Goal: Task Accomplishment & Management: Manage account settings

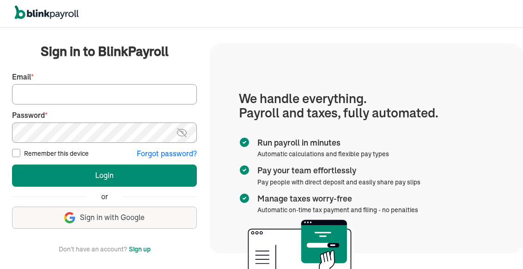
click at [32, 93] on input "Email *" at bounding box center [104, 94] width 185 height 20
type input "jeanromano777@gmail.com"
click at [12, 165] on button "Login" at bounding box center [104, 176] width 185 height 22
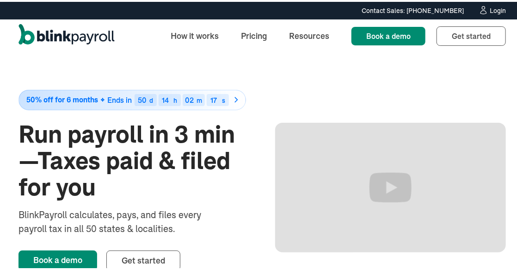
click at [490, 10] on div "Login" at bounding box center [498, 9] width 16 height 6
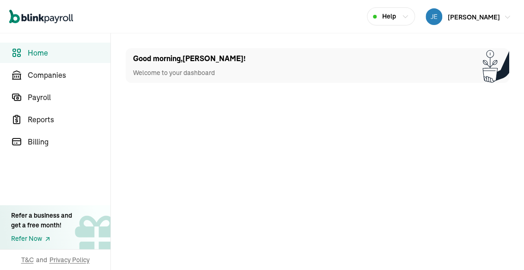
click at [456, 14] on span "[PERSON_NAME]" at bounding box center [474, 17] width 52 height 8
click at [394, 13] on span "Help" at bounding box center [389, 17] width 14 height 10
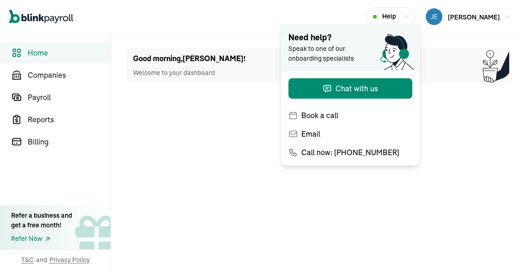
click at [449, 32] on div "Open main menu Help [PERSON_NAME]" at bounding box center [262, 16] width 524 height 33
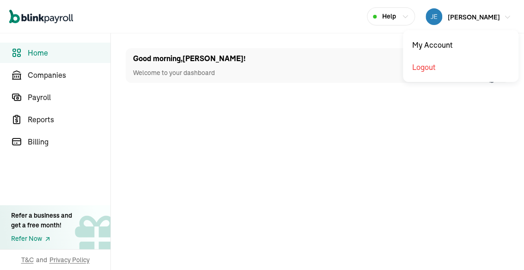
click at [474, 16] on span "[PERSON_NAME]" at bounding box center [474, 17] width 52 height 8
click at [475, 13] on span "[PERSON_NAME]" at bounding box center [474, 17] width 52 height 8
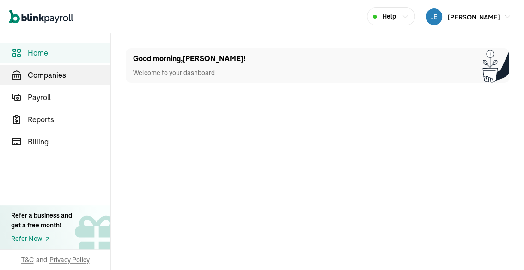
click at [49, 75] on span "Companies" at bounding box center [69, 74] width 83 height 11
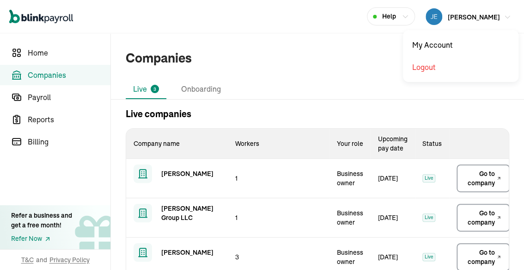
click at [470, 13] on span "[PERSON_NAME]" at bounding box center [474, 17] width 52 height 8
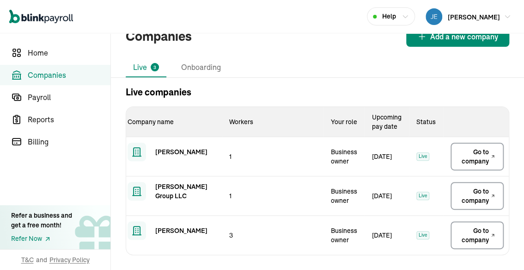
scroll to position [0, 14]
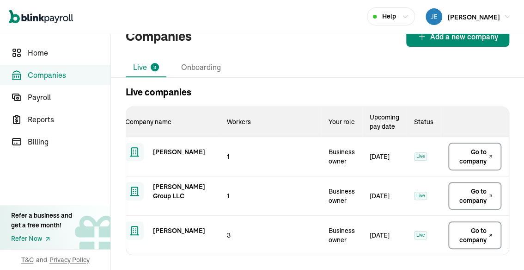
click at [474, 229] on span "Go to company" at bounding box center [472, 235] width 30 height 18
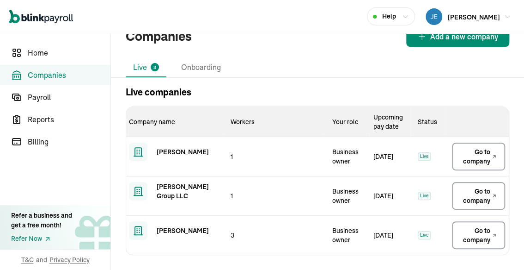
scroll to position [0, 0]
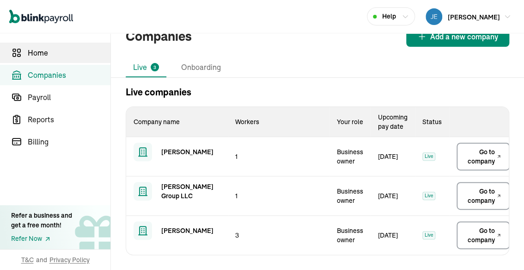
click at [45, 53] on span "Home" at bounding box center [69, 52] width 83 height 11
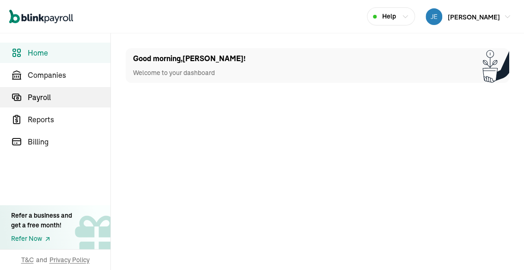
click at [39, 98] on span "Payroll" at bounding box center [69, 97] width 83 height 11
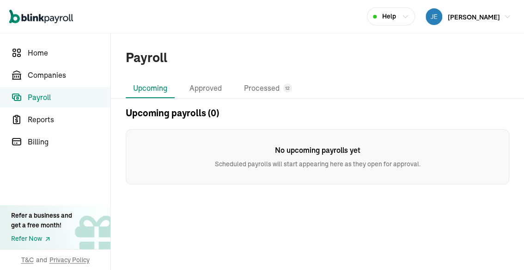
click at [160, 88] on li "Upcoming" at bounding box center [150, 88] width 49 height 19
click at [53, 56] on span "Home" at bounding box center [69, 52] width 83 height 11
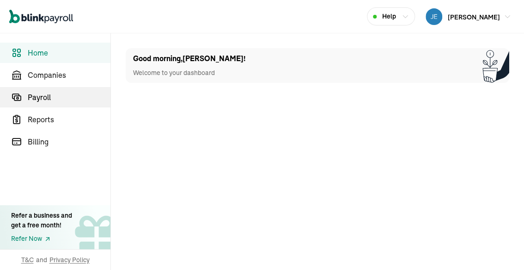
click at [41, 96] on span "Payroll" at bounding box center [69, 97] width 83 height 11
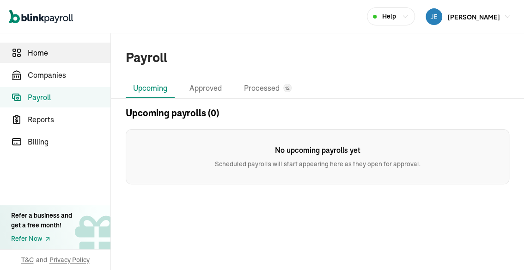
click at [44, 53] on span "Home" at bounding box center [69, 52] width 83 height 11
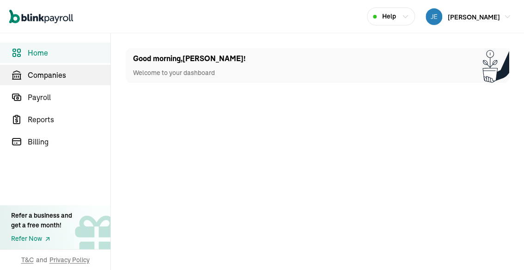
click at [55, 75] on span "Companies" at bounding box center [69, 74] width 83 height 11
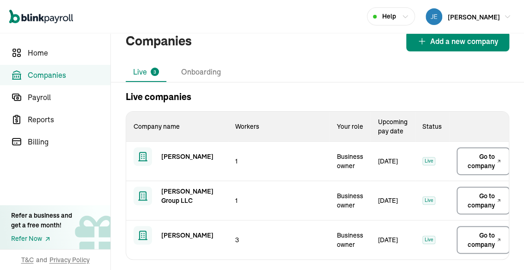
scroll to position [27, 0]
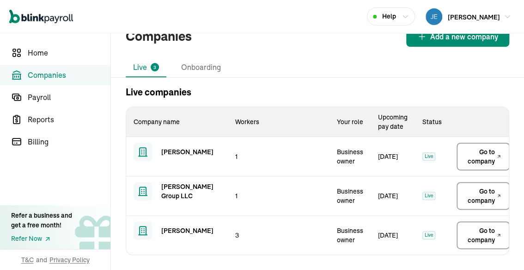
click at [475, 231] on span "Go to company" at bounding box center [480, 235] width 30 height 18
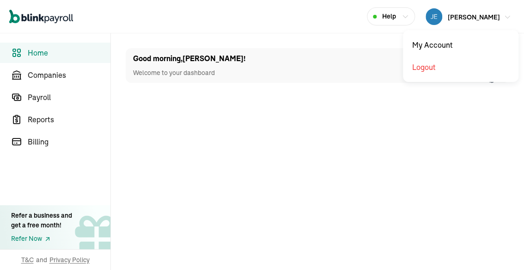
click at [456, 14] on span "[PERSON_NAME]" at bounding box center [474, 17] width 52 height 8
click at [394, 13] on span "Help" at bounding box center [389, 17] width 14 height 10
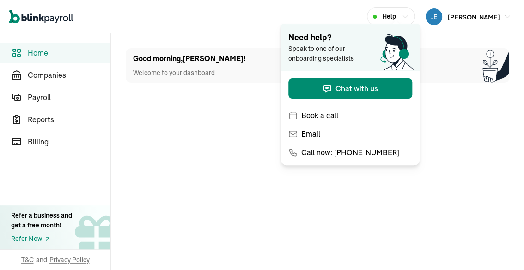
click at [449, 32] on div "Open main menu Help [PERSON_NAME]" at bounding box center [262, 16] width 524 height 33
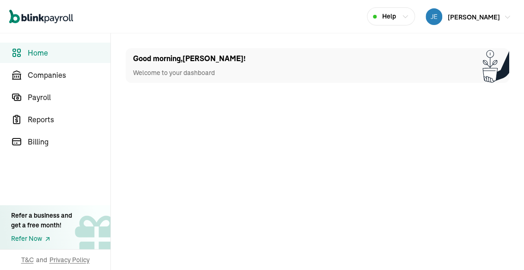
click at [474, 16] on span "[PERSON_NAME]" at bounding box center [474, 17] width 52 height 8
click at [475, 13] on span "[PERSON_NAME]" at bounding box center [474, 17] width 52 height 8
click at [49, 75] on span "Companies" at bounding box center [69, 74] width 83 height 11
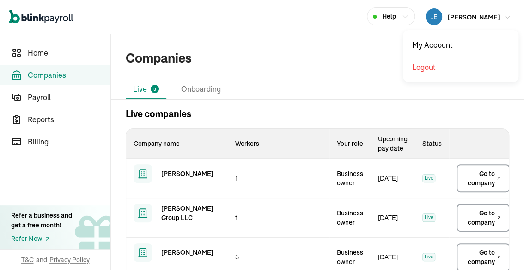
click at [470, 13] on span "[PERSON_NAME]" at bounding box center [474, 17] width 52 height 8
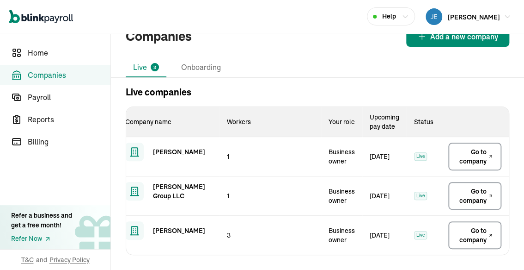
scroll to position [0, 14]
click at [474, 229] on span "Go to company" at bounding box center [472, 235] width 30 height 18
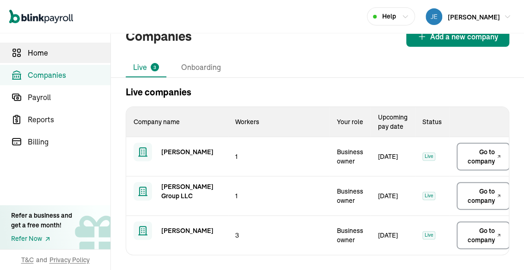
click at [45, 53] on span "Home" at bounding box center [69, 52] width 83 height 11
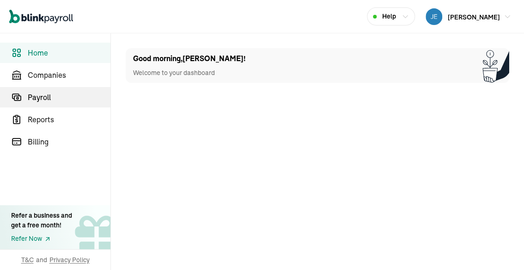
click at [39, 98] on span "Payroll" at bounding box center [69, 97] width 83 height 11
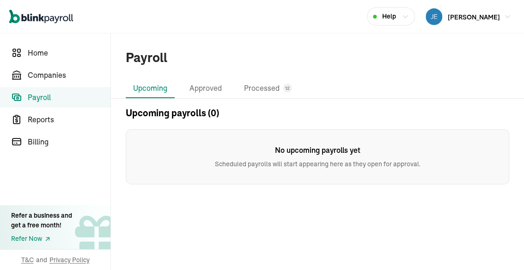
click at [160, 88] on li "Upcoming" at bounding box center [150, 88] width 49 height 19
click at [53, 56] on span "Home" at bounding box center [69, 52] width 83 height 11
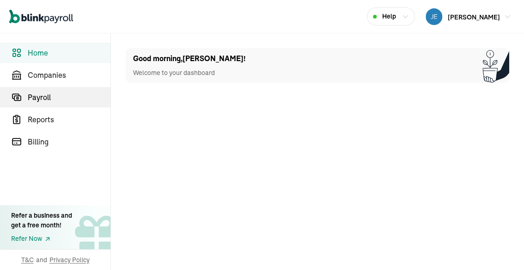
click at [41, 96] on span "Payroll" at bounding box center [69, 97] width 83 height 11
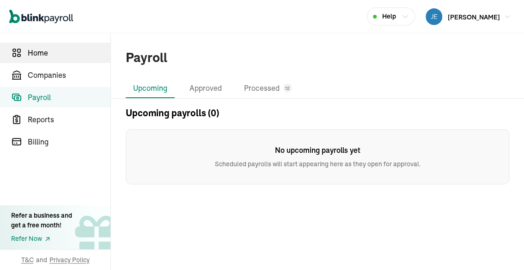
click at [44, 53] on span "Home" at bounding box center [69, 52] width 83 height 11
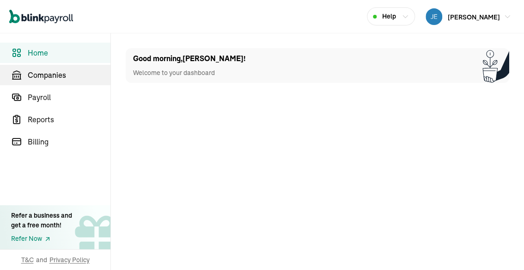
click at [55, 75] on span "Companies" at bounding box center [69, 74] width 83 height 11
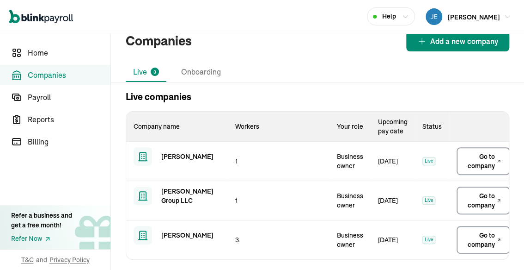
scroll to position [27, 0]
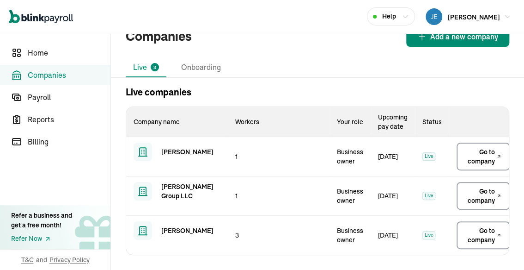
click at [475, 231] on span "Go to company" at bounding box center [480, 235] width 30 height 18
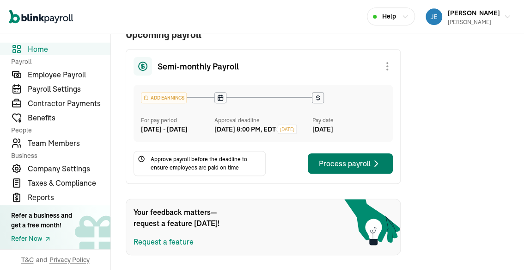
click at [345, 162] on div "Process payroll" at bounding box center [350, 163] width 63 height 11
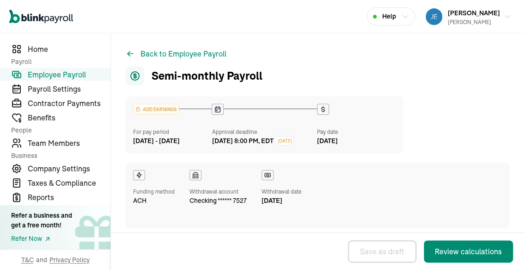
select select "direct_deposit"
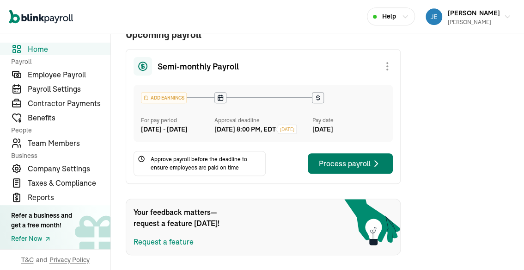
click at [345, 162] on div "Process payroll" at bounding box center [350, 163] width 63 height 11
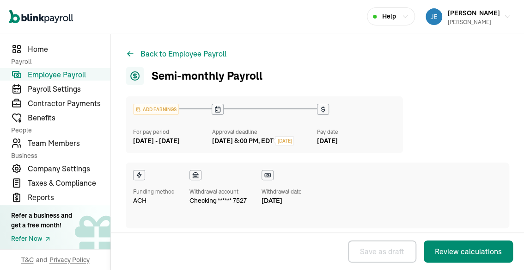
select select "direct_deposit"
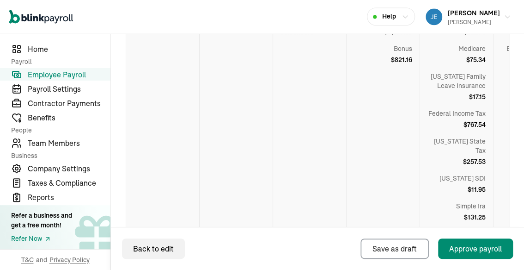
scroll to position [437, 0]
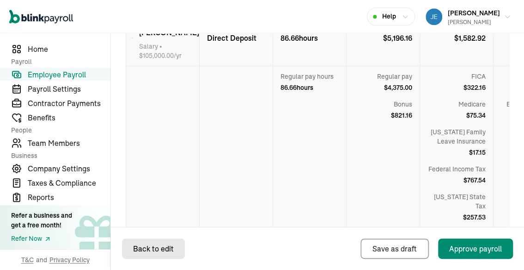
select select "direct_deposit"
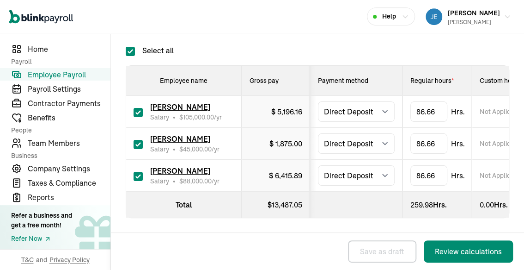
scroll to position [243, 0]
checkbox input "true"
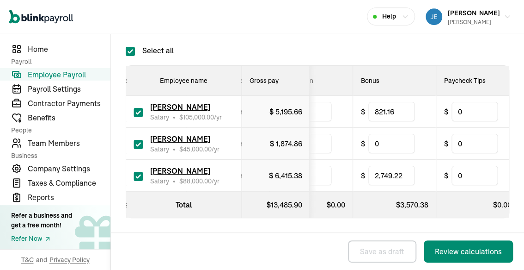
scroll to position [0, 474]
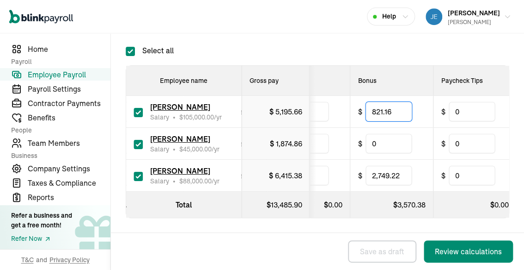
click at [405, 106] on input "821.16" at bounding box center [389, 111] width 46 height 19
type input "8"
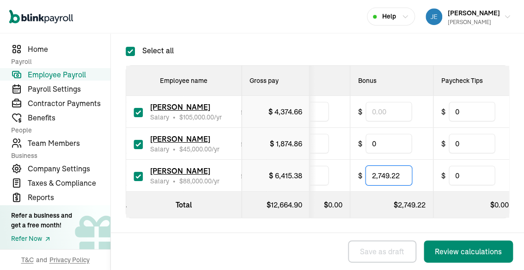
click at [404, 171] on input "2,749.22" at bounding box center [389, 175] width 46 height 19
type input "2"
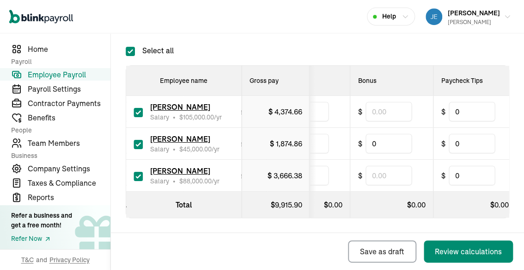
drag, startPoint x: 163, startPoint y: 257, endPoint x: 169, endPoint y: 254, distance: 7.2
click at [163, 257] on div "Back Save as draft Review calculations" at bounding box center [317, 251] width 413 height 37
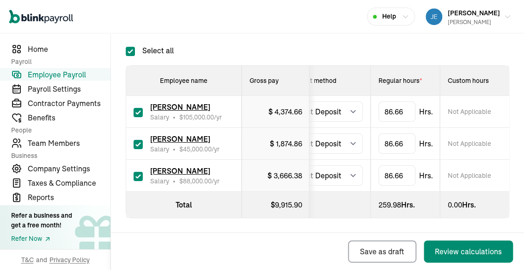
scroll to position [0, 0]
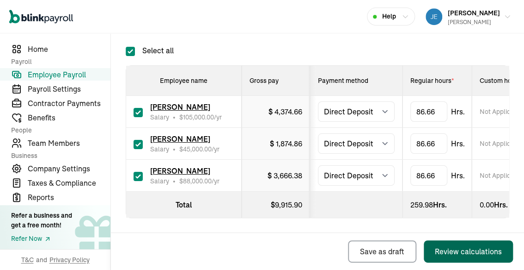
click at [452, 249] on div "Review calculations" at bounding box center [468, 251] width 67 height 11
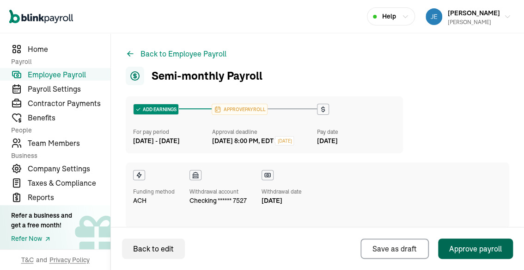
click at [466, 248] on div "Approve payroll" at bounding box center [475, 248] width 53 height 11
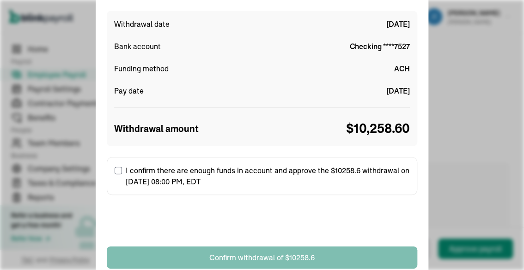
click at [116, 169] on input "I confirm there are enough funds in account and approve the $10258.6 withdrawal…" at bounding box center [118, 169] width 7 height 7
checkbox input "true"
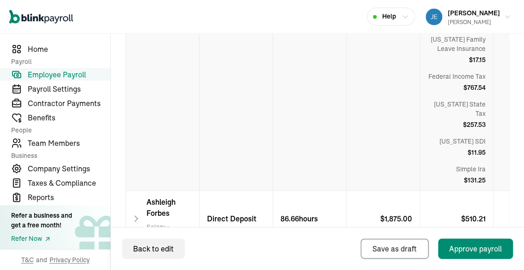
scroll to position [437, 0]
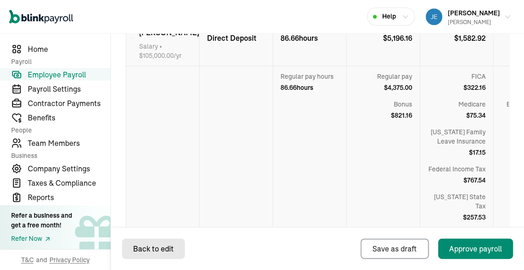
select select "direct_deposit"
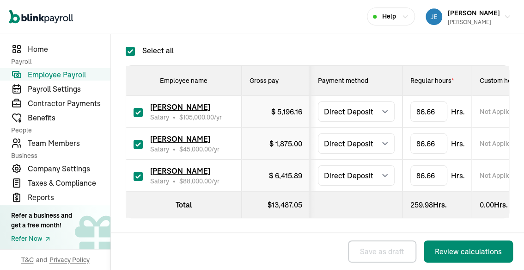
checkbox input "true"
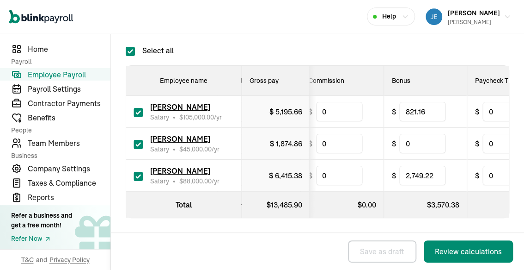
scroll to position [0, 474]
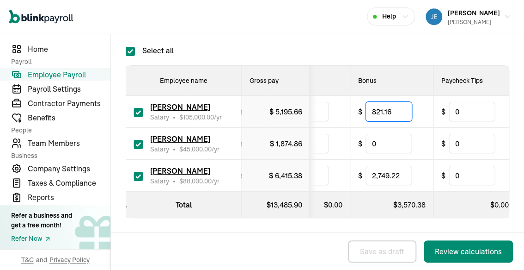
click at [405, 106] on input "821.16" at bounding box center [389, 111] width 46 height 19
type input "8"
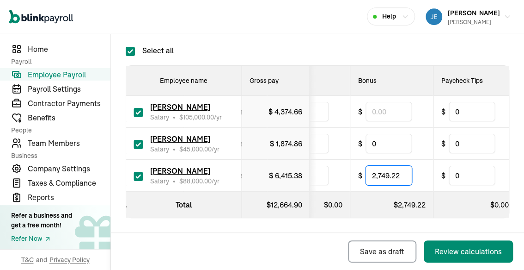
click at [404, 171] on input "2,749.22" at bounding box center [389, 175] width 46 height 19
type input "2"
click at [163, 257] on div "Back Save as draft Review calculations" at bounding box center [317, 251] width 413 height 37
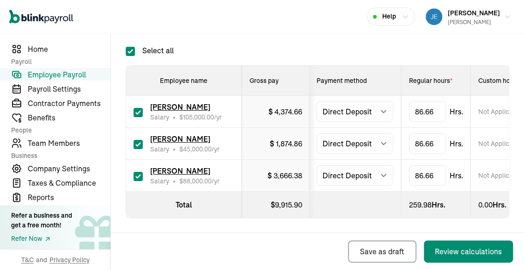
scroll to position [0, 0]
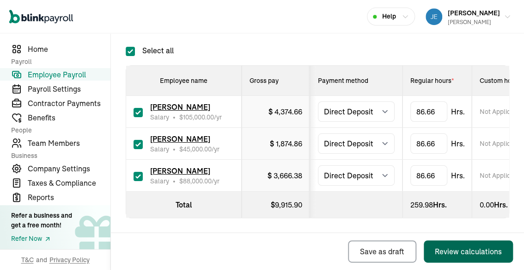
click at [452, 249] on div "Review calculations" at bounding box center [468, 251] width 67 height 11
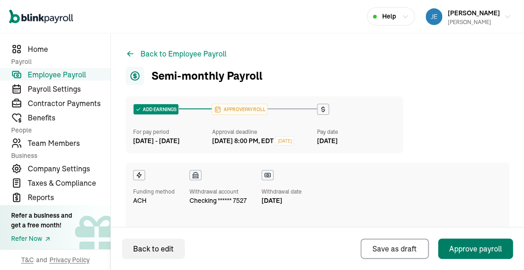
click at [466, 248] on div "Approve payroll" at bounding box center [475, 248] width 53 height 11
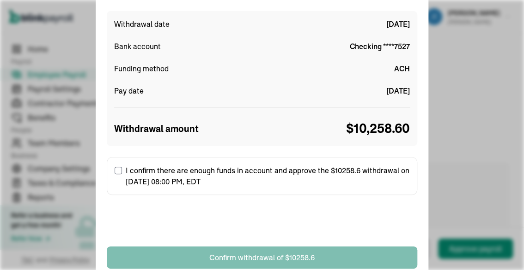
click at [116, 169] on input "I confirm there are enough funds in account and approve the $10258.6 withdrawal…" at bounding box center [118, 169] width 7 height 7
checkbox input "true"
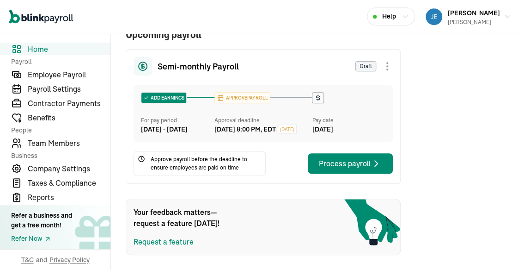
scroll to position [196, 0]
click at [342, 163] on div "Process payroll" at bounding box center [350, 163] width 63 height 11
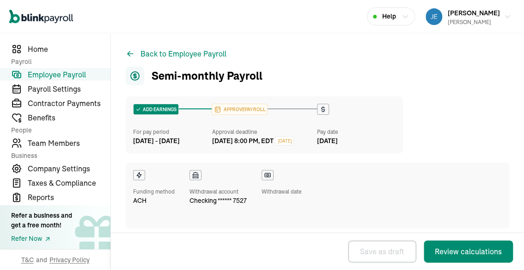
select select "direct_deposit"
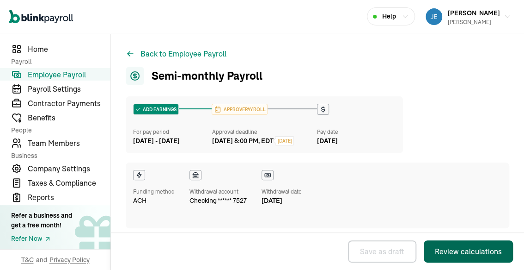
click at [462, 250] on div "Review calculations" at bounding box center [468, 251] width 67 height 11
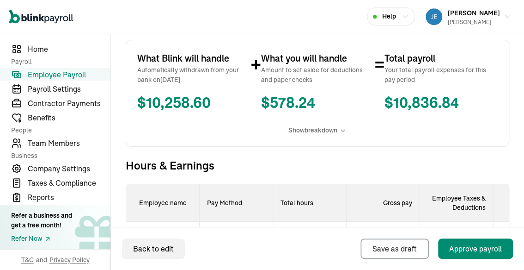
scroll to position [231, 0]
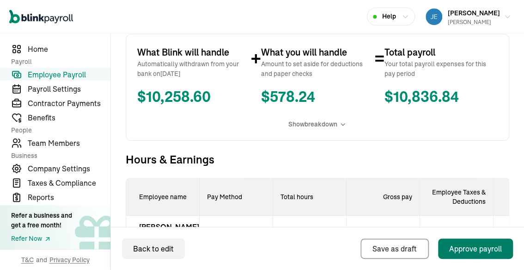
click at [467, 245] on div "Approve payroll" at bounding box center [475, 248] width 53 height 11
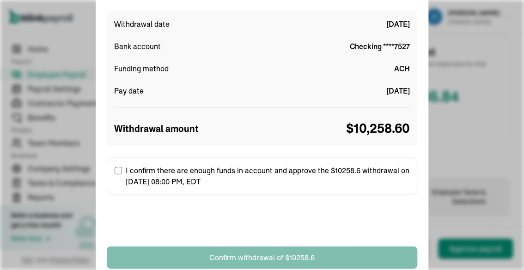
click at [118, 168] on input "I confirm there are enough funds in account and approve the $10258.6 withdrawal…" at bounding box center [118, 169] width 7 height 7
checkbox input "true"
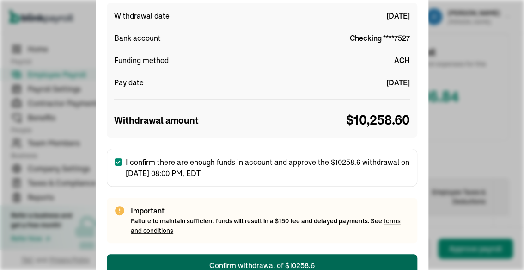
click at [274, 262] on div "Confirm withdrawal of $10258.6" at bounding box center [261, 264] width 105 height 11
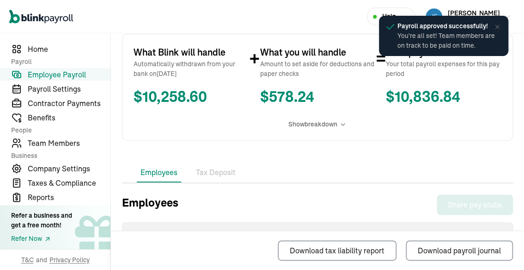
scroll to position [231, 0]
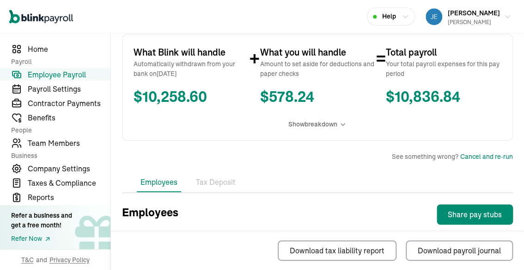
click at [74, 72] on span "Employee Payroll" at bounding box center [69, 74] width 83 height 11
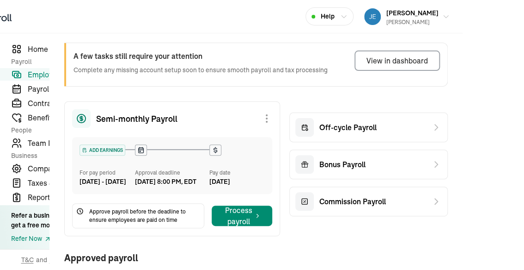
scroll to position [0, 68]
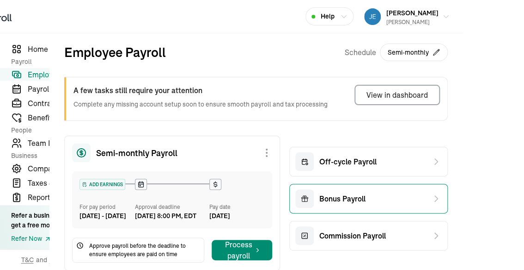
click at [351, 198] on span "Bonus Payroll" at bounding box center [343, 198] width 46 height 11
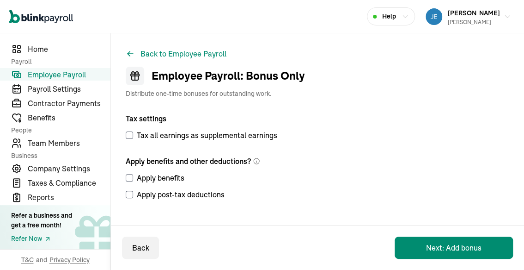
click at [129, 135] on input "Tax all earnings as supplemental earnings" at bounding box center [129, 134] width 7 height 7
checkbox input "true"
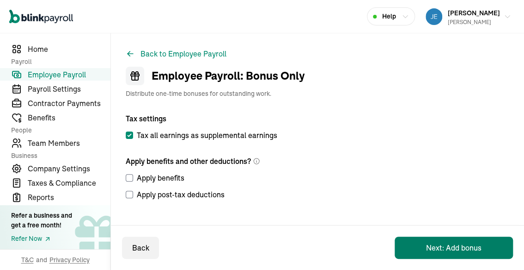
click at [459, 246] on button "Next: Add bonus" at bounding box center [454, 247] width 118 height 22
select select "direct_deposit"
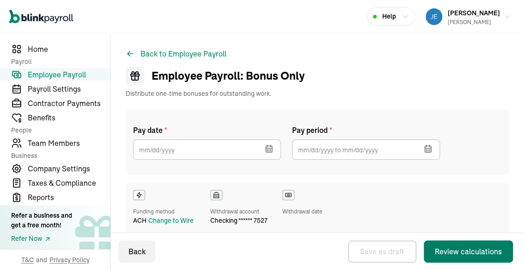
checkbox input "true"
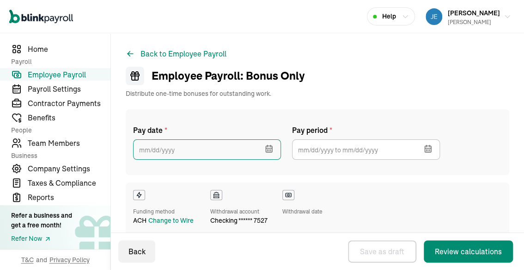
click at [184, 150] on input "text" at bounding box center [207, 149] width 148 height 20
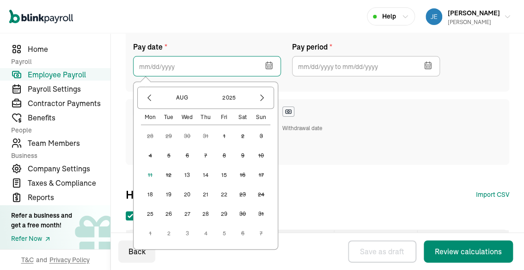
scroll to position [92, 0]
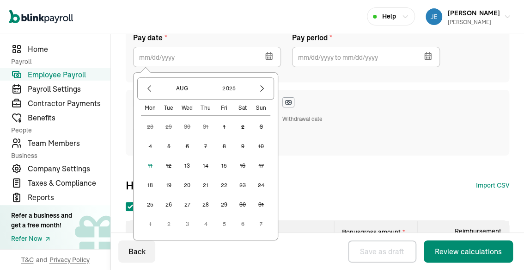
click at [224, 164] on button "15" at bounding box center [224, 165] width 18 height 18
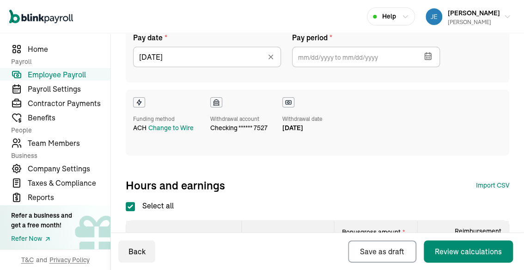
scroll to position [0, 0]
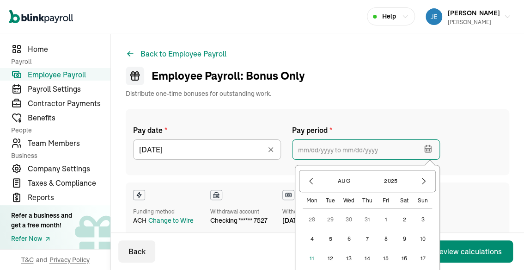
click at [383, 150] on input "text" at bounding box center [366, 149] width 148 height 20
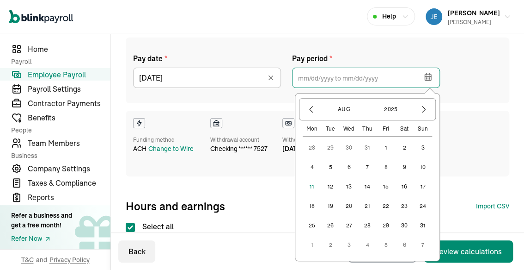
scroll to position [92, 0]
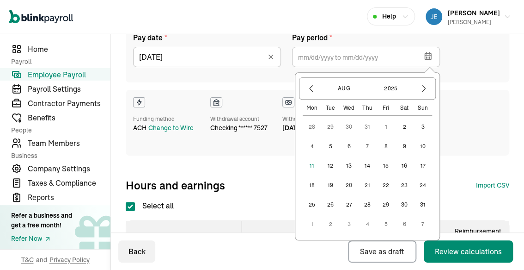
click at [385, 165] on button "15" at bounding box center [386, 165] width 18 height 18
click at [504, 127] on div "Back to Employee Payroll Employee Payroll: Bonus Only Distribute one-time bonus…" at bounding box center [317, 183] width 413 height 484
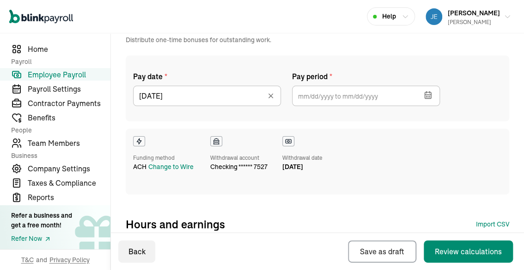
scroll to position [0, 0]
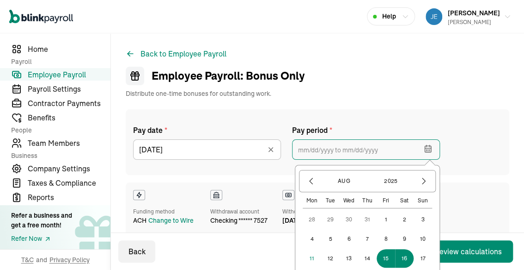
click at [384, 149] on input "text" at bounding box center [366, 149] width 148 height 20
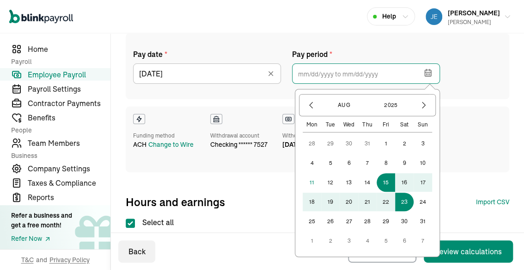
scroll to position [92, 0]
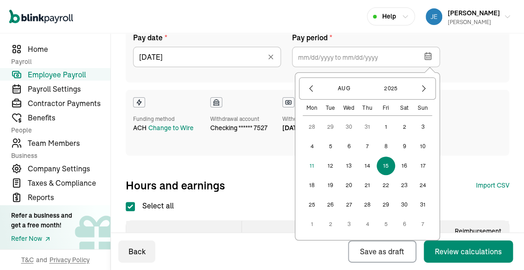
click at [387, 165] on button "15" at bounding box center [386, 165] width 18 height 18
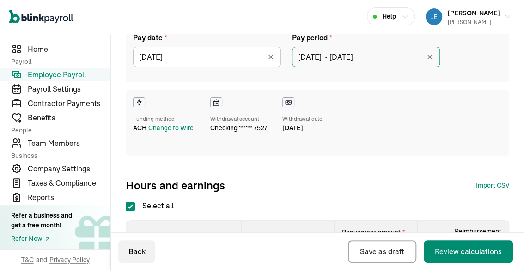
click at [388, 57] on input "08/15/2025 ~ 08/15/2025" at bounding box center [366, 57] width 148 height 20
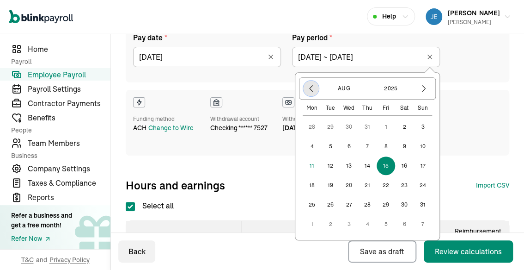
click at [310, 88] on icon "button" at bounding box center [311, 88] width 9 height 9
click at [312, 88] on icon "button" at bounding box center [311, 88] width 9 height 9
click at [367, 126] on button "1" at bounding box center [367, 126] width 18 height 18
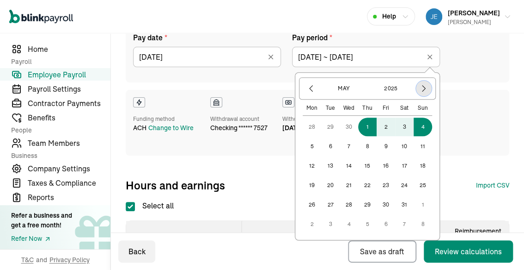
click at [424, 85] on icon "button" at bounding box center [423, 88] width 9 height 9
click at [426, 85] on icon "button" at bounding box center [423, 88] width 9 height 9
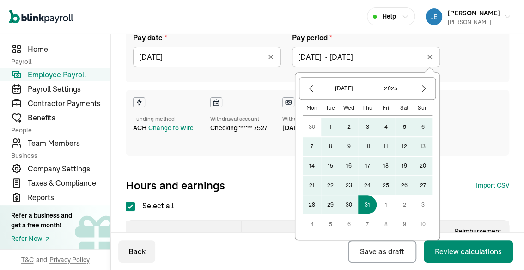
drag, startPoint x: 368, startPoint y: 204, endPoint x: 391, endPoint y: 154, distance: 55.2
click at [368, 203] on button "31" at bounding box center [367, 204] width 18 height 18
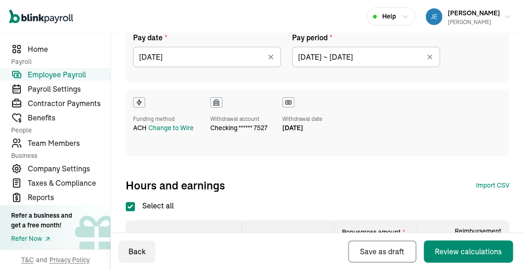
type input "05/01/2025 ~ 07/31/2025"
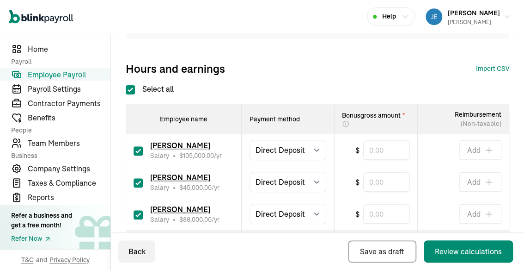
scroll to position [231, 0]
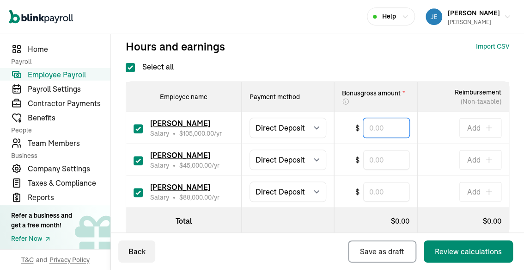
click at [391, 125] on input "text" at bounding box center [386, 127] width 46 height 19
type input "821.16"
click at [139, 160] on input "checkbox" at bounding box center [138, 160] width 9 height 9
checkbox input "false"
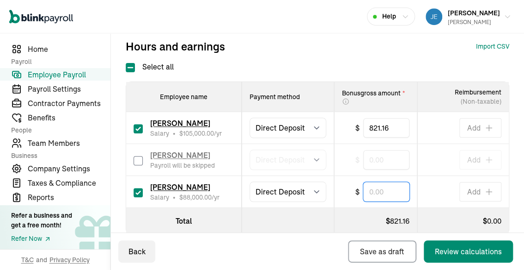
click at [385, 191] on input "text" at bounding box center [386, 191] width 46 height 19
type input "2,749.22"
click at [266, 209] on th at bounding box center [288, 221] width 92 height 26
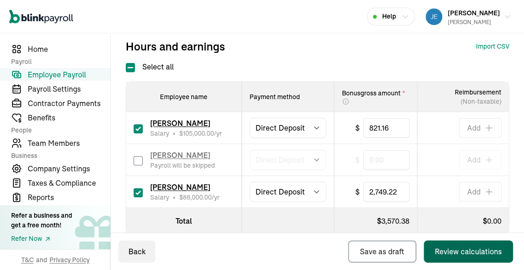
click at [459, 251] on div "Review calculations" at bounding box center [468, 251] width 67 height 11
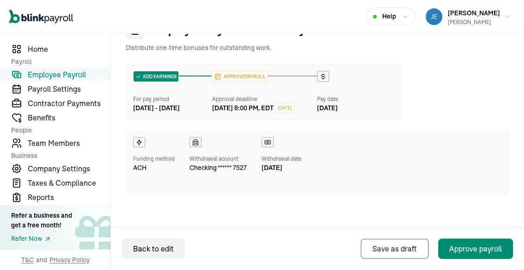
scroll to position [46, 0]
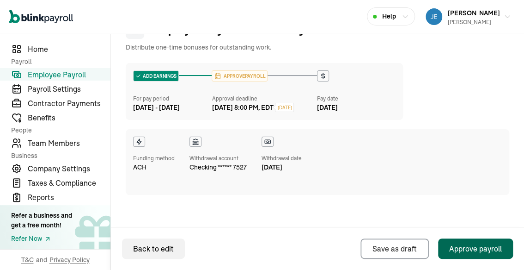
click at [471, 248] on div "Approve payroll" at bounding box center [475, 248] width 53 height 11
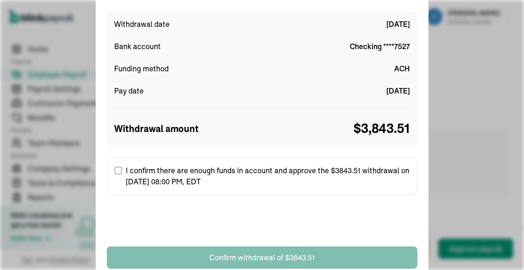
click at [117, 170] on input "I confirm there are enough funds in account and approve the $3843.51 withdrawal…" at bounding box center [118, 169] width 7 height 7
checkbox input "true"
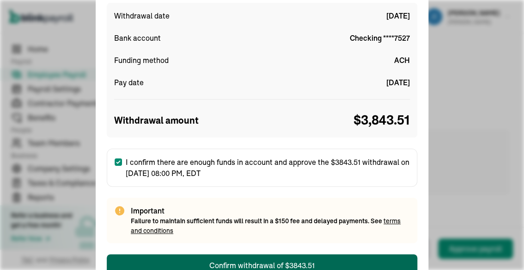
click at [321, 264] on button "Confirm withdrawal of $3843.51" at bounding box center [262, 265] width 311 height 22
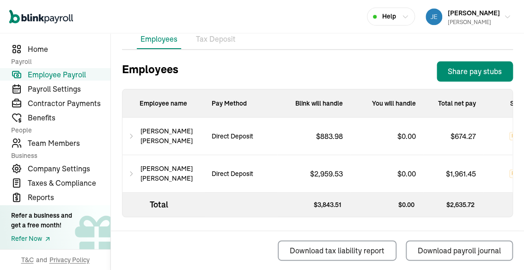
scroll to position [389, 0]
click at [474, 66] on div "Share pay stubs" at bounding box center [475, 71] width 54 height 11
click at [473, 9] on span "[PERSON_NAME]" at bounding box center [474, 13] width 52 height 8
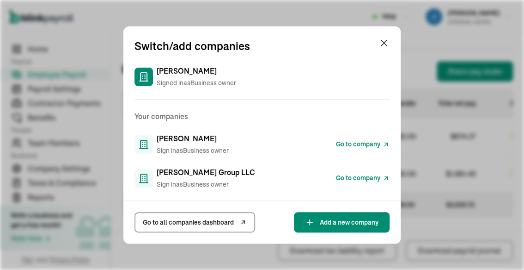
click at [364, 144] on span "Go to company" at bounding box center [358, 144] width 44 height 10
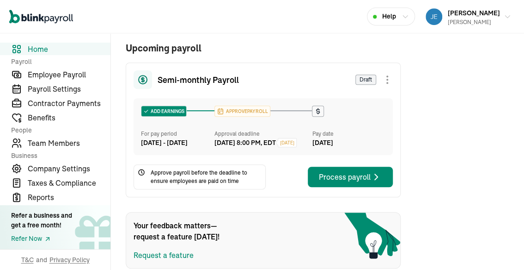
scroll to position [196, 0]
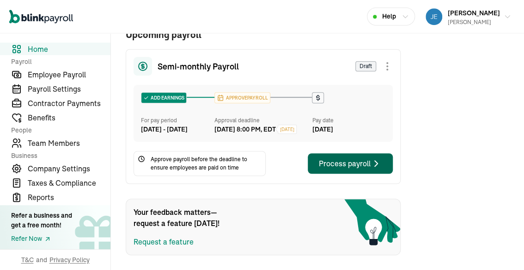
click at [342, 163] on div "Process payroll" at bounding box center [350, 163] width 63 height 11
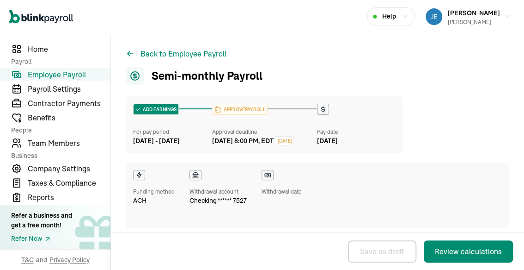
select select "direct_deposit"
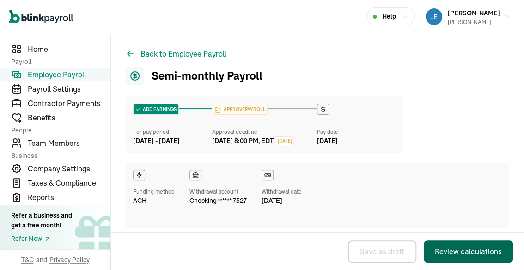
click at [462, 250] on div "Review calculations" at bounding box center [468, 251] width 67 height 11
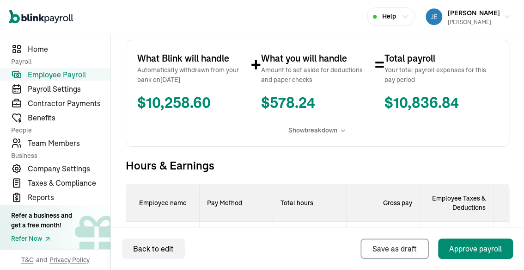
scroll to position [231, 0]
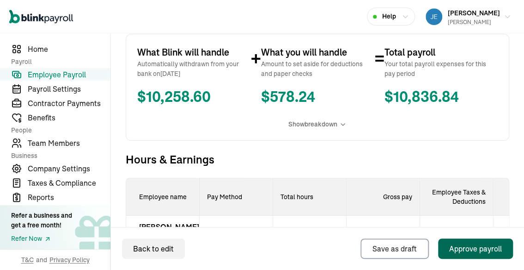
click at [467, 245] on div "Approve payroll" at bounding box center [475, 248] width 53 height 11
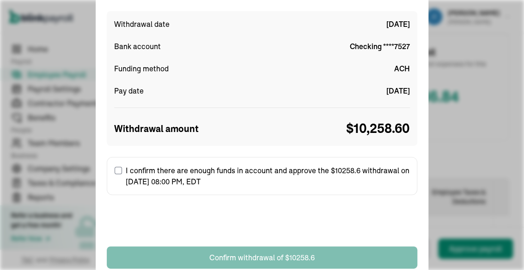
click at [118, 168] on input "I confirm there are enough funds in account and approve the $10258.6 withdrawal…" at bounding box center [118, 169] width 7 height 7
checkbox input "true"
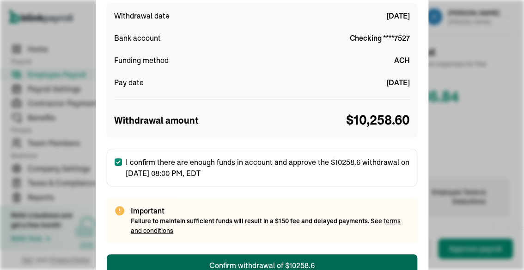
click at [274, 262] on div "Confirm withdrawal of $10258.6" at bounding box center [261, 264] width 105 height 11
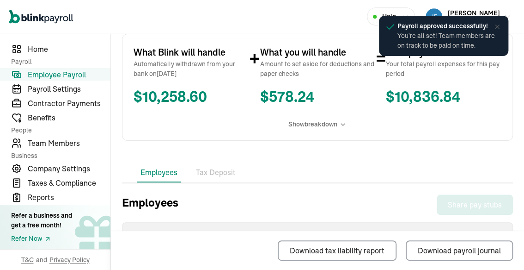
scroll to position [231, 0]
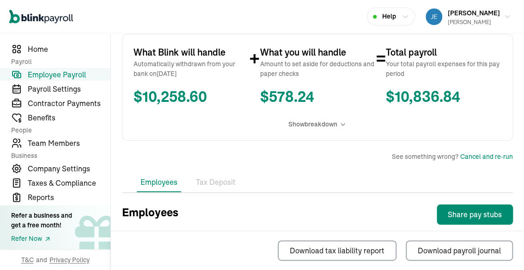
click at [74, 72] on span "Employee Payroll" at bounding box center [69, 74] width 83 height 11
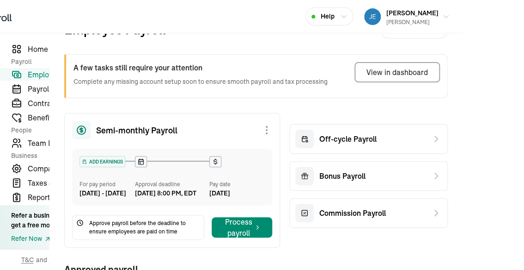
scroll to position [0, 68]
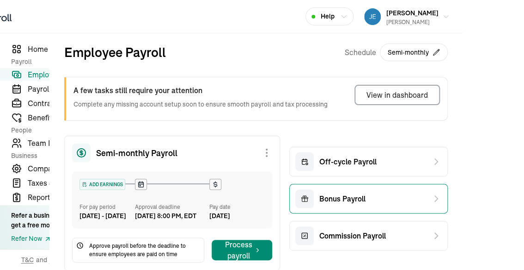
click at [351, 198] on span "Bonus Payroll" at bounding box center [343, 198] width 46 height 11
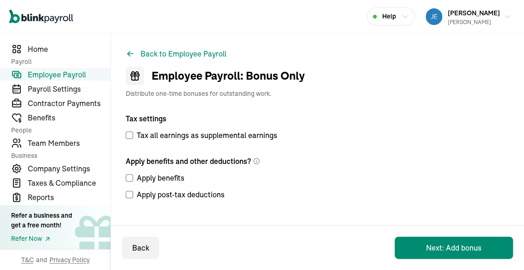
click at [129, 135] on input "Tax all earnings as supplemental earnings" at bounding box center [129, 134] width 7 height 7
checkbox input "true"
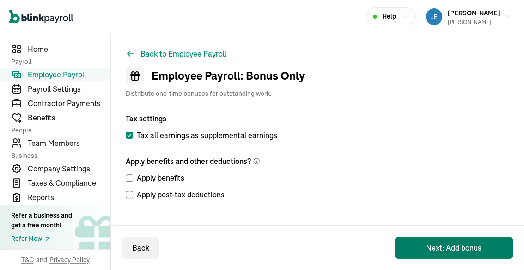
click at [459, 246] on button "Next: Add bonus" at bounding box center [454, 247] width 118 height 22
select select "direct_deposit"
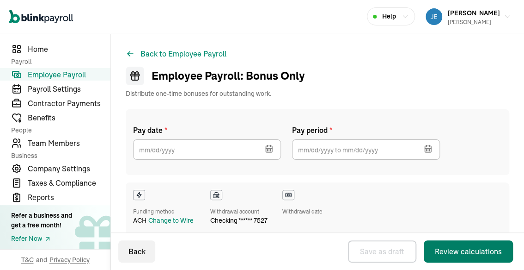
checkbox input "true"
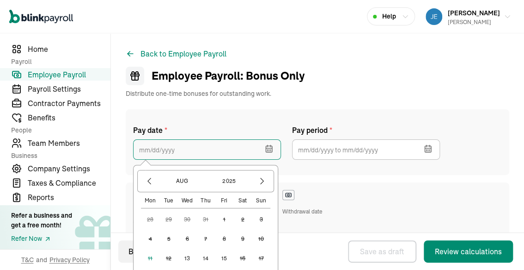
click at [184, 150] on input "text" at bounding box center [207, 149] width 148 height 20
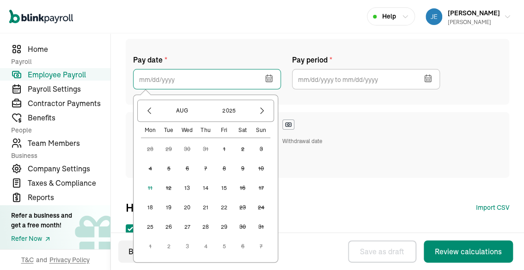
scroll to position [92, 0]
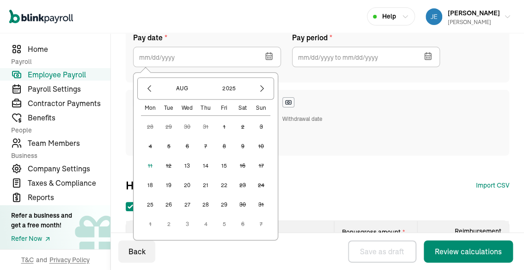
click at [224, 164] on button "15" at bounding box center [224, 165] width 18 height 18
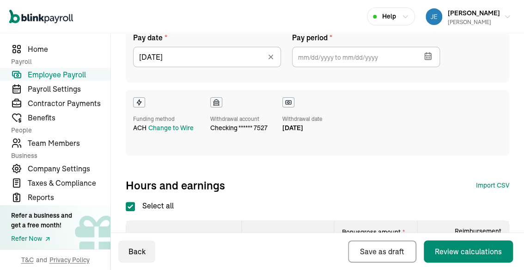
scroll to position [0, 0]
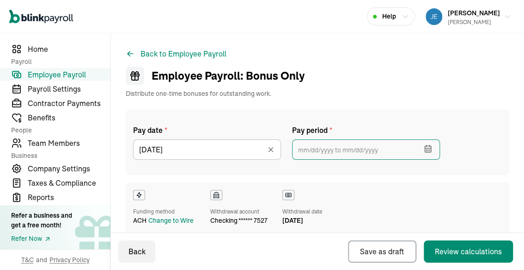
click at [383, 150] on input "text" at bounding box center [366, 149] width 148 height 20
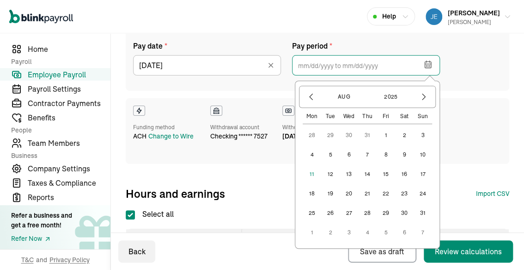
scroll to position [92, 0]
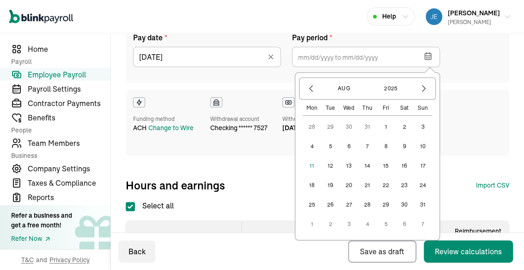
click at [385, 165] on button "15" at bounding box center [386, 165] width 18 height 18
click at [504, 127] on div "Back to Employee Payroll Employee Payroll: Bonus Only Distribute one-time bonus…" at bounding box center [317, 183] width 413 height 484
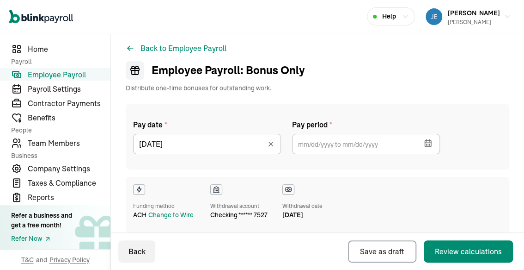
scroll to position [0, 0]
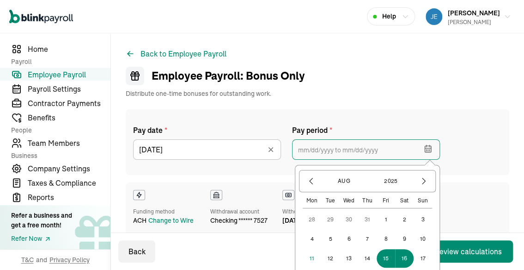
click at [384, 149] on input "text" at bounding box center [366, 149] width 148 height 20
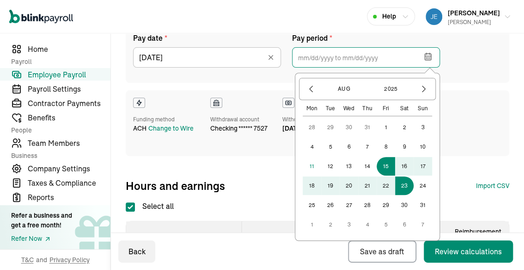
scroll to position [92, 0]
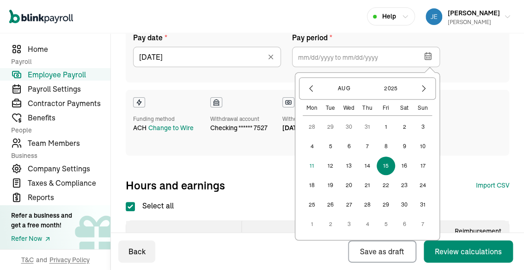
click at [387, 165] on button "15" at bounding box center [386, 165] width 18 height 18
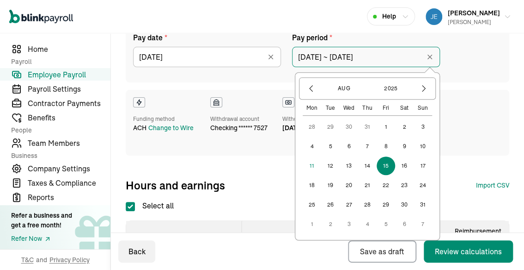
click at [388, 57] on input "08/15/2025 ~ 08/15/2025" at bounding box center [366, 57] width 148 height 20
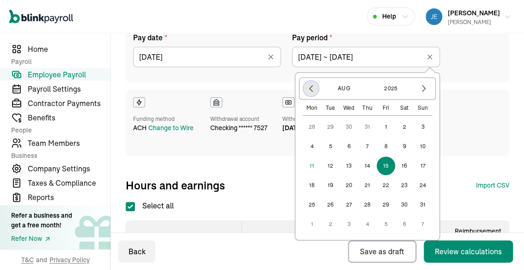
click at [310, 88] on icon "button" at bounding box center [311, 88] width 9 height 9
click at [312, 88] on icon "button" at bounding box center [311, 88] width 9 height 9
click at [367, 126] on button "1" at bounding box center [367, 126] width 18 height 18
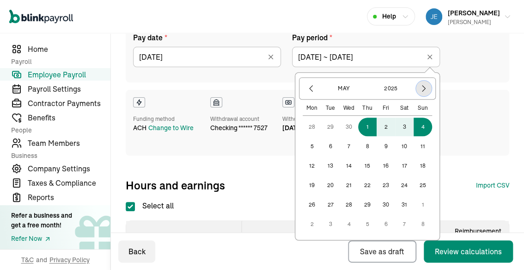
click at [424, 85] on icon "button" at bounding box center [423, 88] width 9 height 9
click at [426, 85] on icon "button" at bounding box center [423, 88] width 9 height 9
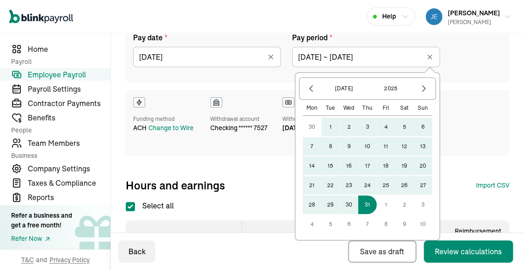
drag, startPoint x: 368, startPoint y: 204, endPoint x: 391, endPoint y: 154, distance: 55.2
click at [368, 203] on button "31" at bounding box center [367, 204] width 18 height 18
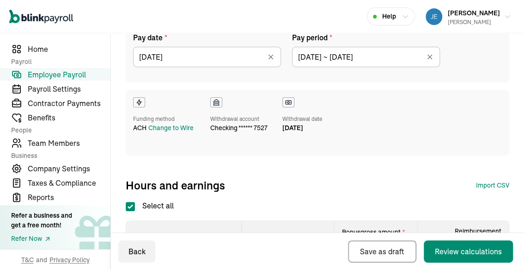
type input "05/01/2025 ~ 07/31/2025"
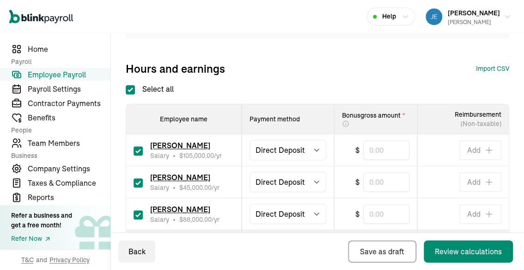
scroll to position [231, 0]
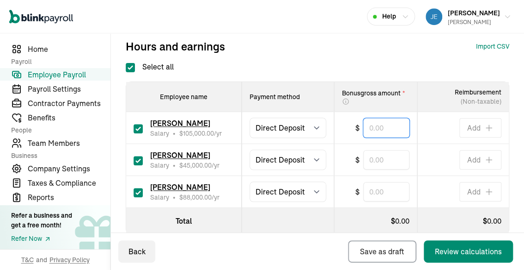
click at [391, 125] on input "text" at bounding box center [386, 127] width 46 height 19
type input "821.16"
click at [139, 160] on input "checkbox" at bounding box center [138, 160] width 9 height 9
checkbox input "false"
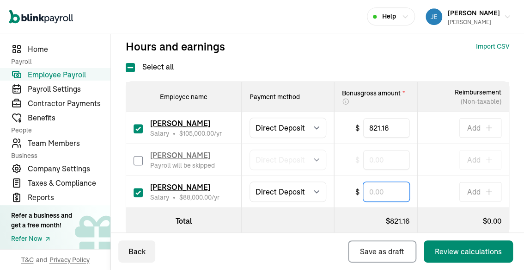
click at [385, 191] on input "text" at bounding box center [386, 191] width 46 height 19
type input "2,749.22"
click at [266, 209] on th at bounding box center [288, 221] width 92 height 26
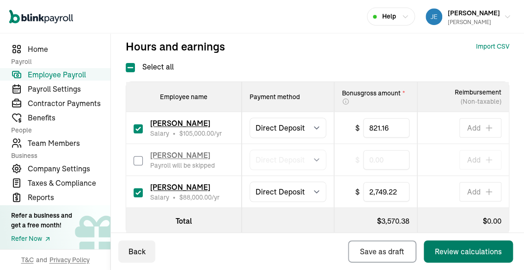
click at [459, 251] on div "Review calculations" at bounding box center [468, 251] width 67 height 11
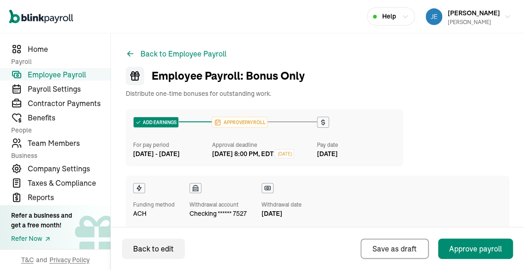
scroll to position [46, 0]
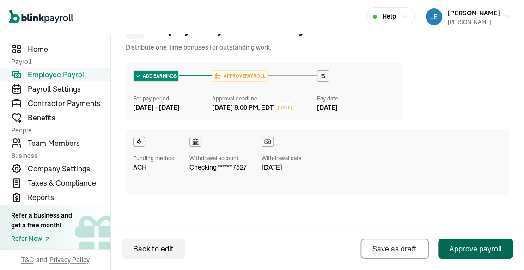
click at [471, 248] on div "Approve payroll" at bounding box center [475, 248] width 53 height 11
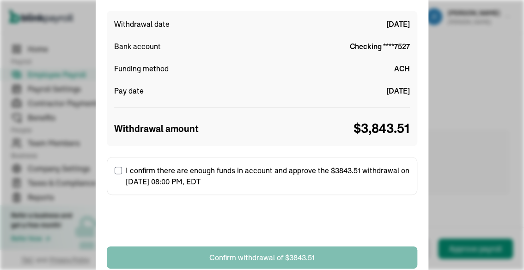
click at [117, 170] on input "I confirm there are enough funds in account and approve the $3843.51 withdrawal…" at bounding box center [118, 169] width 7 height 7
checkbox input "true"
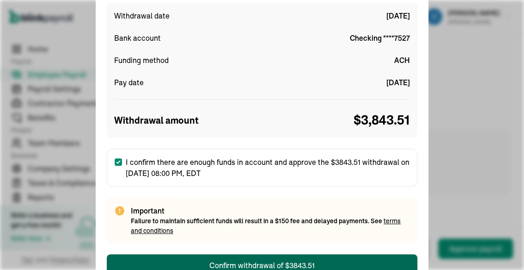
click at [321, 264] on button "Confirm withdrawal of $3843.51" at bounding box center [262, 265] width 311 height 22
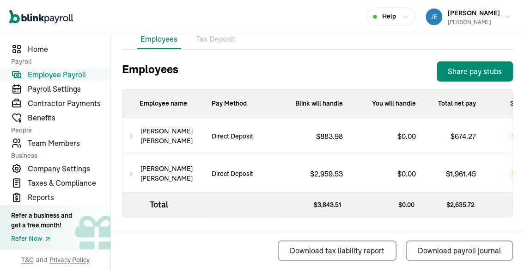
scroll to position [389, 0]
click at [474, 66] on div "Share pay stubs" at bounding box center [475, 71] width 54 height 11
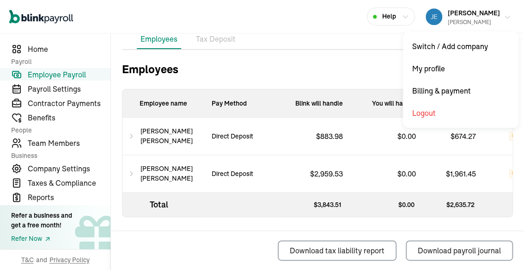
click at [473, 9] on span "[PERSON_NAME]" at bounding box center [474, 13] width 52 height 8
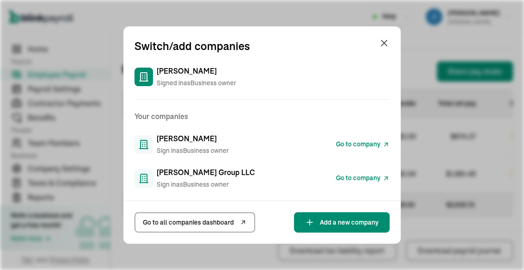
click at [364, 144] on span "Go to company" at bounding box center [358, 144] width 44 height 10
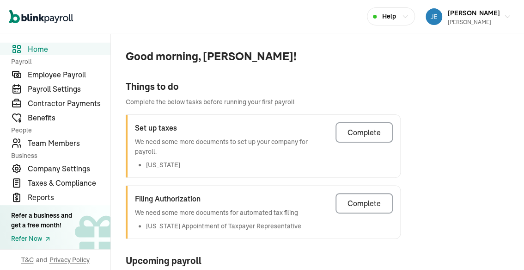
drag, startPoint x: 272, startPoint y: 59, endPoint x: 287, endPoint y: 58, distance: 14.8
click at [283, 58] on span "Good morning, [PERSON_NAME]!" at bounding box center [263, 56] width 275 height 17
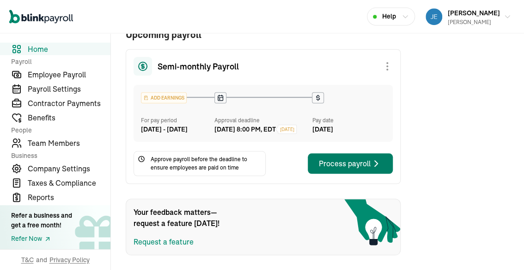
click at [337, 161] on div "Process payroll" at bounding box center [350, 163] width 63 height 11
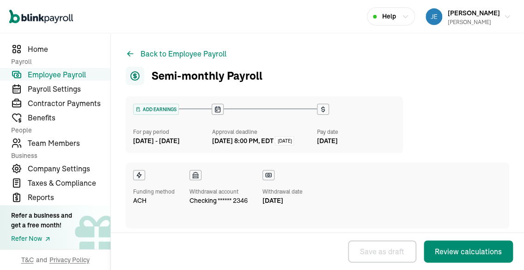
select select "direct_deposit"
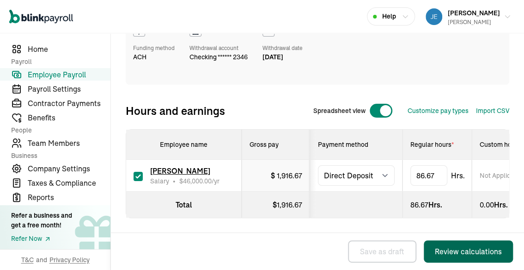
click at [467, 251] on div "Review calculations" at bounding box center [468, 251] width 67 height 11
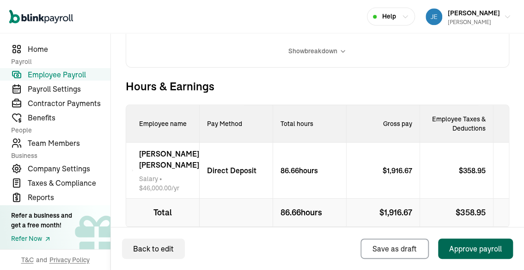
click at [466, 246] on div "Approve payroll" at bounding box center [475, 248] width 53 height 11
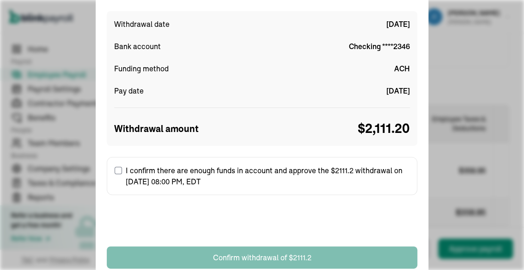
click at [118, 169] on input "I confirm there are enough funds in account and approve the $2111.2 withdrawal …" at bounding box center [118, 169] width 7 height 7
checkbox input "true"
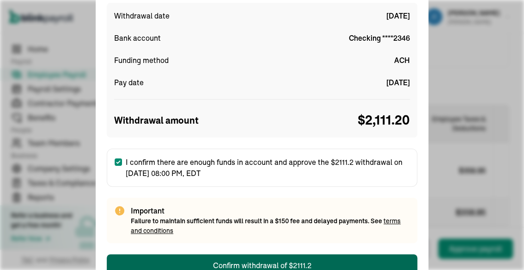
click at [265, 261] on div "Confirm withdrawal of $2111.2" at bounding box center [262, 264] width 98 height 11
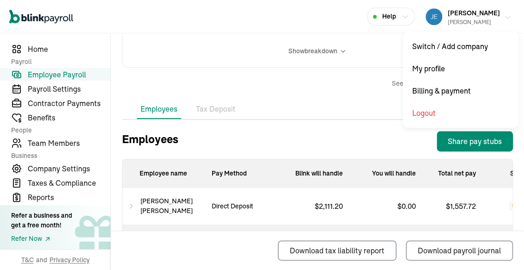
click at [461, 17] on div "[PERSON_NAME] [PERSON_NAME]" at bounding box center [474, 16] width 52 height 19
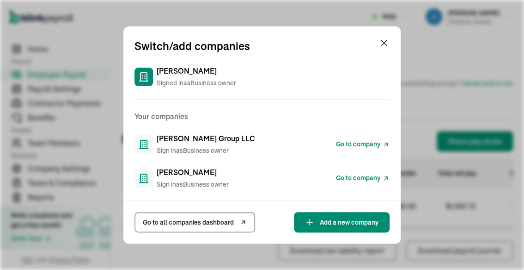
click at [356, 142] on span "Go to company" at bounding box center [358, 144] width 44 height 10
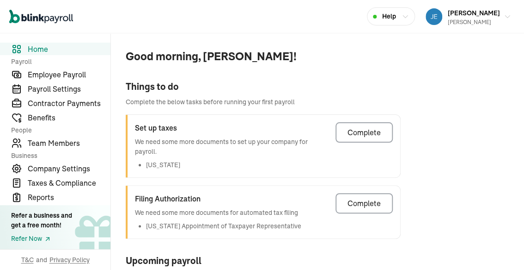
drag, startPoint x: 272, startPoint y: 59, endPoint x: 287, endPoint y: 58, distance: 14.8
click at [283, 58] on span "Good morning, [PERSON_NAME]!" at bounding box center [263, 56] width 275 height 17
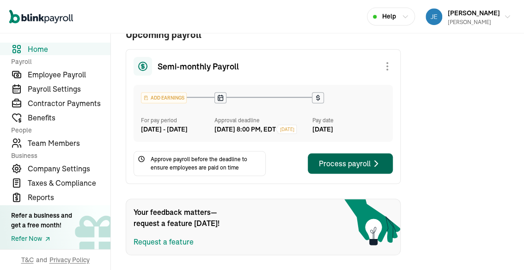
click at [337, 161] on div "Process payroll" at bounding box center [350, 163] width 63 height 11
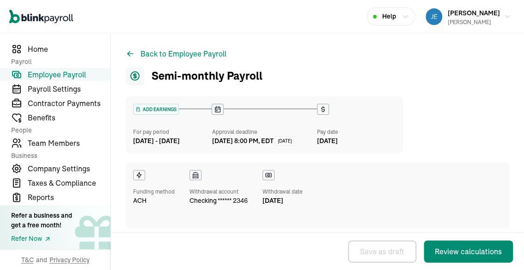
select select "direct_deposit"
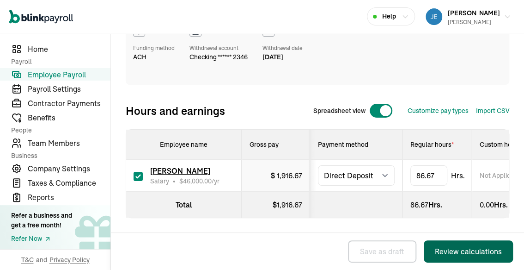
click at [467, 251] on div "Review calculations" at bounding box center [468, 251] width 67 height 11
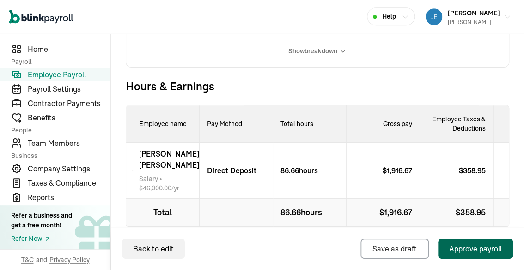
click at [466, 246] on div "Approve payroll" at bounding box center [475, 248] width 53 height 11
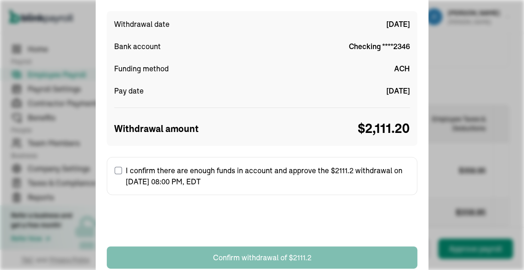
click at [118, 169] on input "I confirm there are enough funds in account and approve the $2111.2 withdrawal …" at bounding box center [118, 169] width 7 height 7
checkbox input "true"
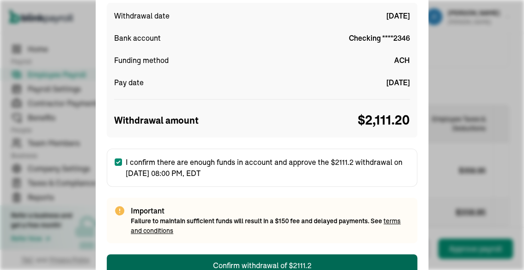
click at [265, 261] on div "Confirm withdrawal of $2111.2" at bounding box center [262, 264] width 98 height 11
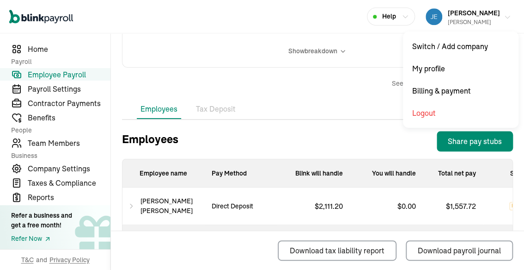
click at [461, 17] on div "JEAN ROMANO Richard A Goldman Sr" at bounding box center [474, 16] width 52 height 19
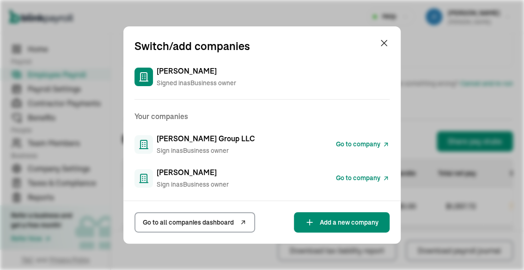
click at [356, 142] on span "Go to company" at bounding box center [358, 144] width 44 height 10
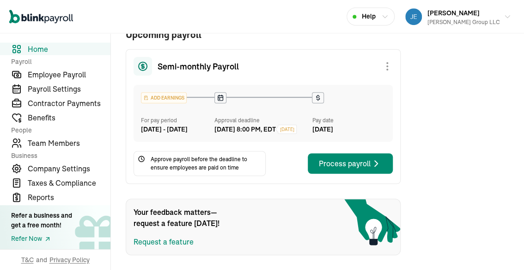
scroll to position [181, 0]
click at [329, 162] on div "Process payroll" at bounding box center [350, 163] width 63 height 11
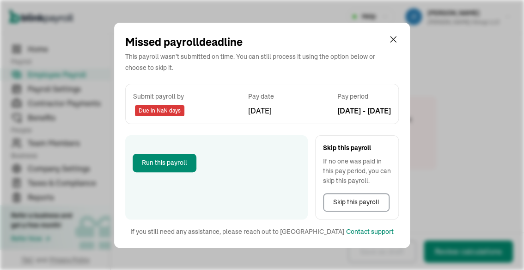
select select "direct_deposit"
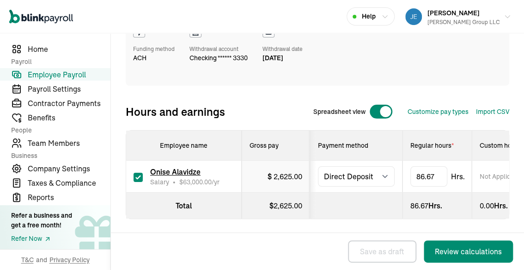
scroll to position [159, 0]
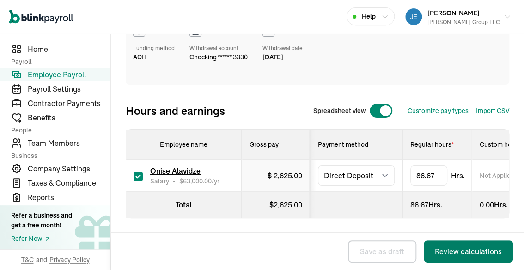
click at [456, 248] on div "Review calculations" at bounding box center [468, 251] width 67 height 11
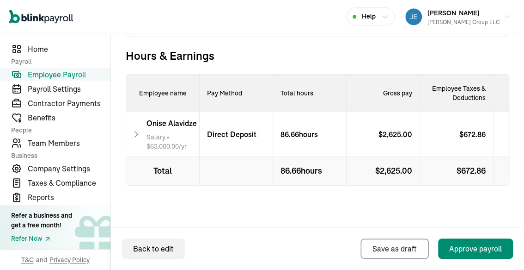
scroll to position [351, 0]
click at [464, 249] on div "Approve payroll" at bounding box center [475, 248] width 53 height 11
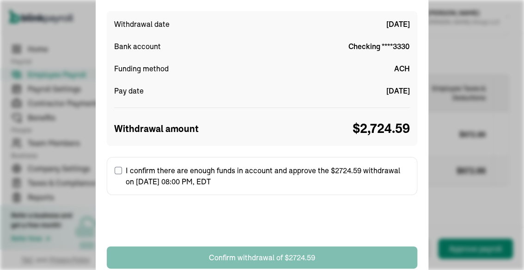
click at [117, 168] on input "I confirm there are enough funds in account and approve the $2724.59 withdrawal…" at bounding box center [118, 169] width 7 height 7
checkbox input "true"
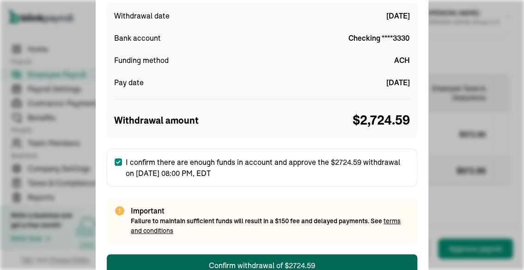
click at [271, 261] on div "Confirm withdrawal of $2724.59" at bounding box center [262, 264] width 106 height 11
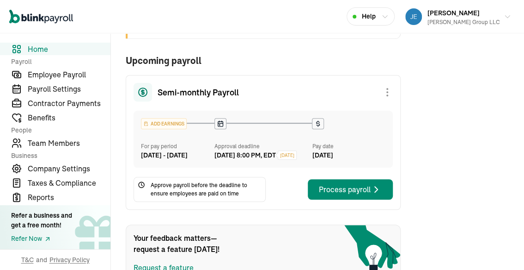
scroll to position [181, 0]
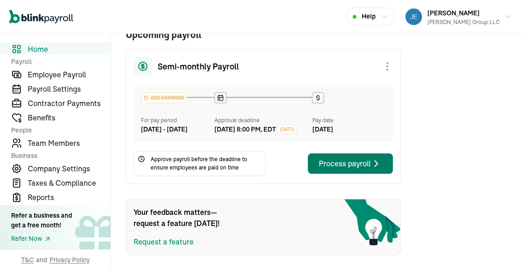
click at [329, 162] on div "Process payroll" at bounding box center [350, 163] width 63 height 11
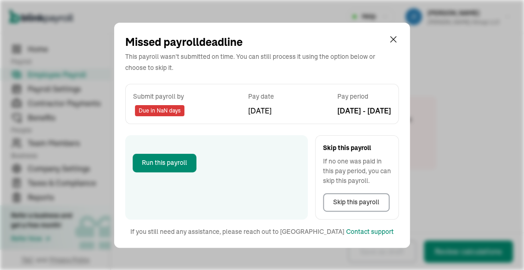
select select "direct_deposit"
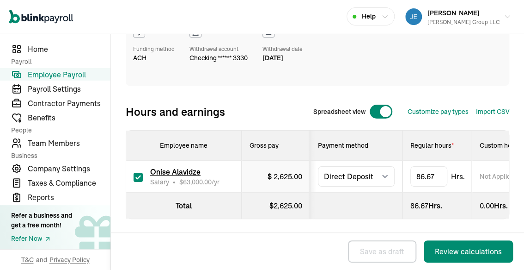
scroll to position [159, 0]
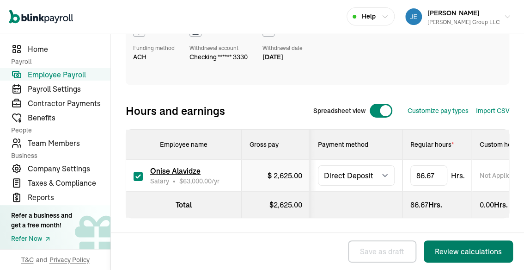
click at [456, 248] on div "Review calculations" at bounding box center [468, 251] width 67 height 11
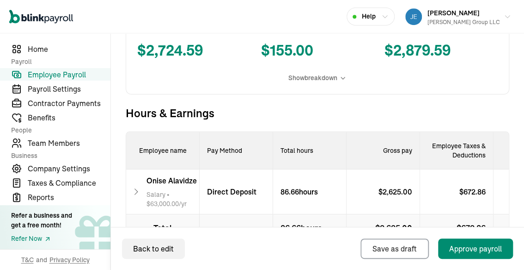
scroll to position [351, 0]
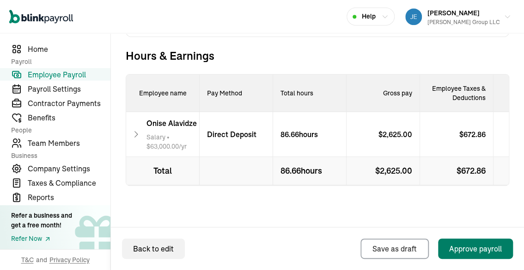
click at [464, 249] on div "Approve payroll" at bounding box center [475, 248] width 53 height 11
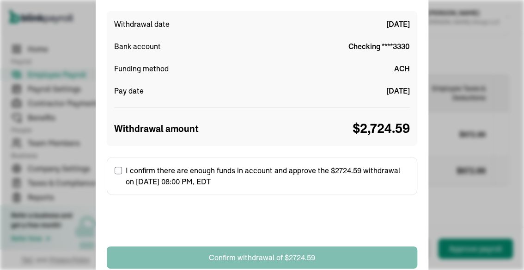
click at [117, 168] on input "I confirm there are enough funds in account and approve the $2724.59 withdrawal…" at bounding box center [118, 169] width 7 height 7
checkbox input "true"
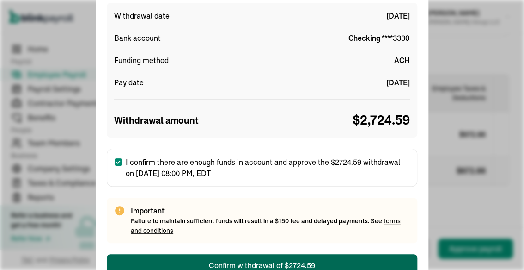
click at [271, 261] on div "Confirm withdrawal of $2724.59" at bounding box center [262, 264] width 106 height 11
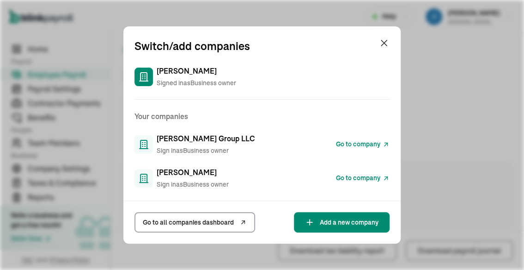
scroll to position [304, 0]
